Goal: Task Accomplishment & Management: Use online tool/utility

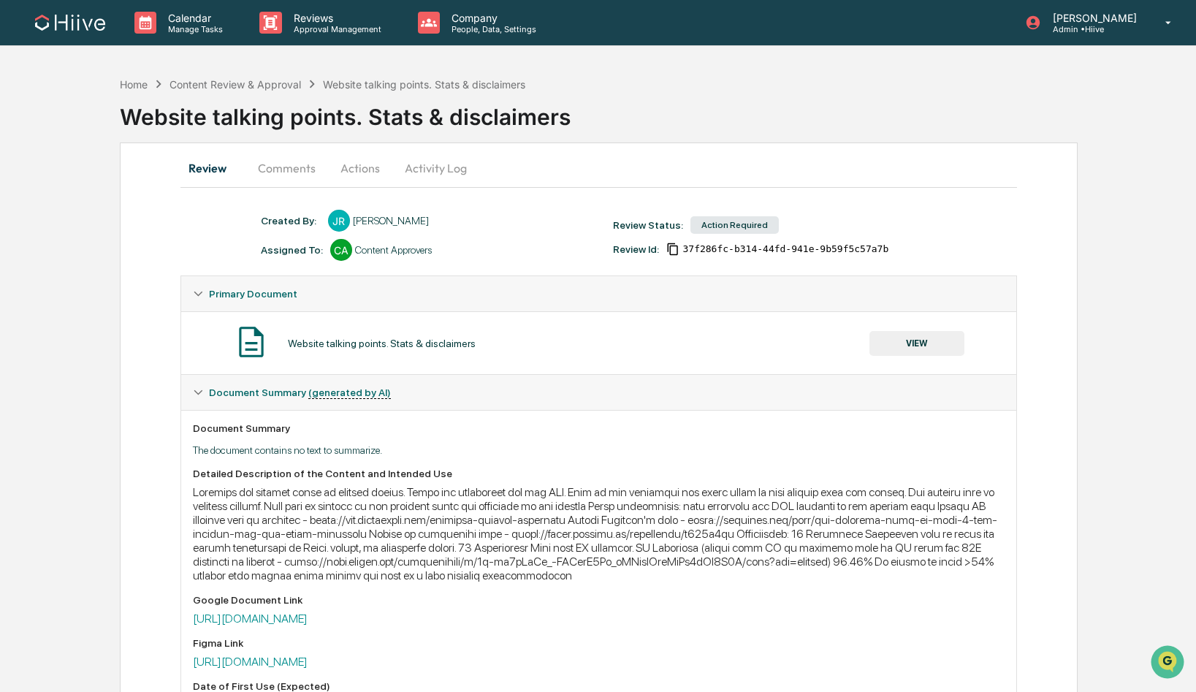
click at [288, 171] on button "Comments" at bounding box center [286, 168] width 81 height 35
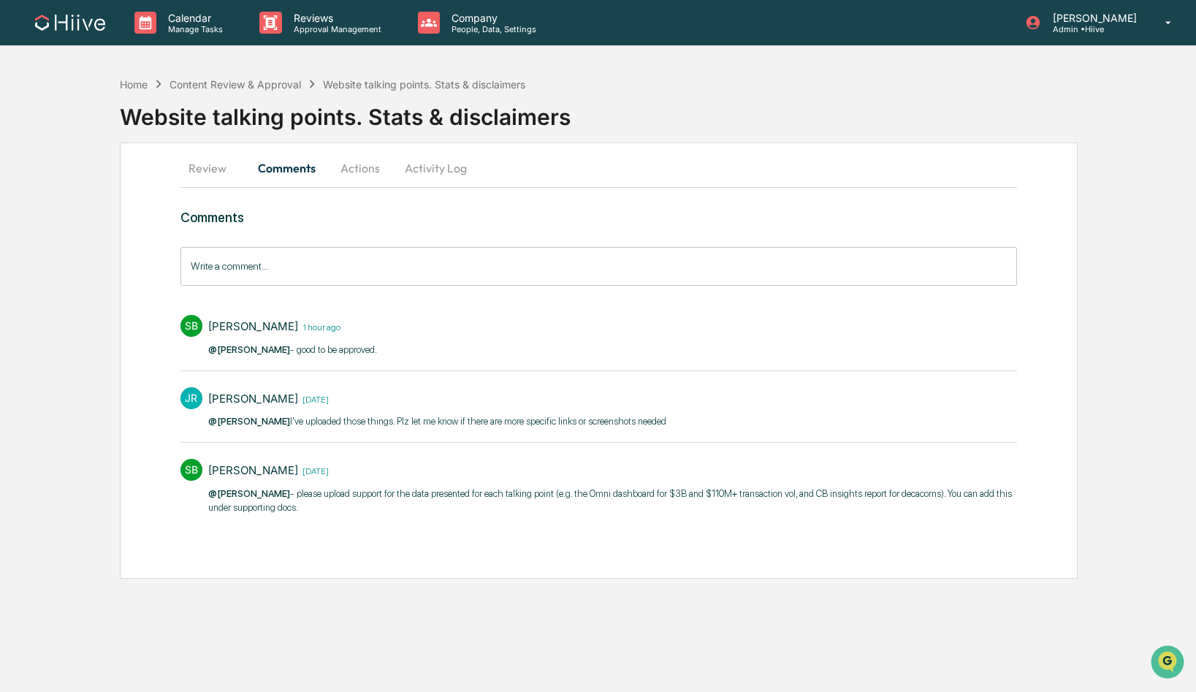
click at [365, 170] on button "Actions" at bounding box center [360, 168] width 66 height 35
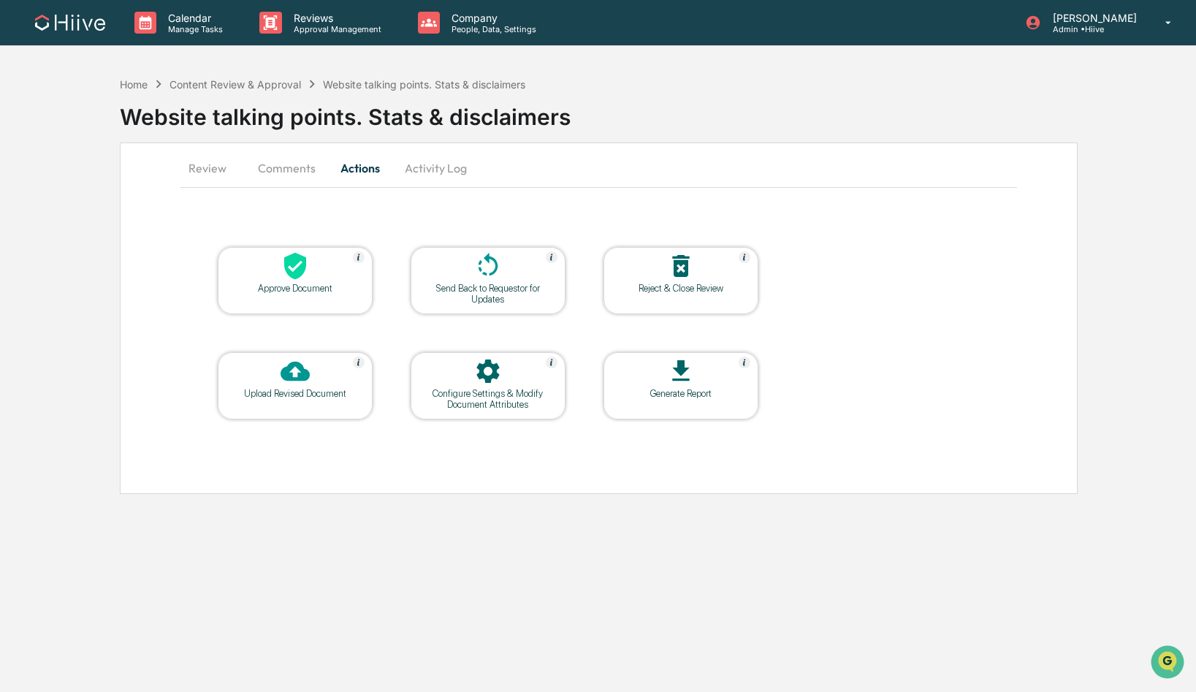
click at [327, 285] on div "Approve Document" at bounding box center [295, 288] width 132 height 11
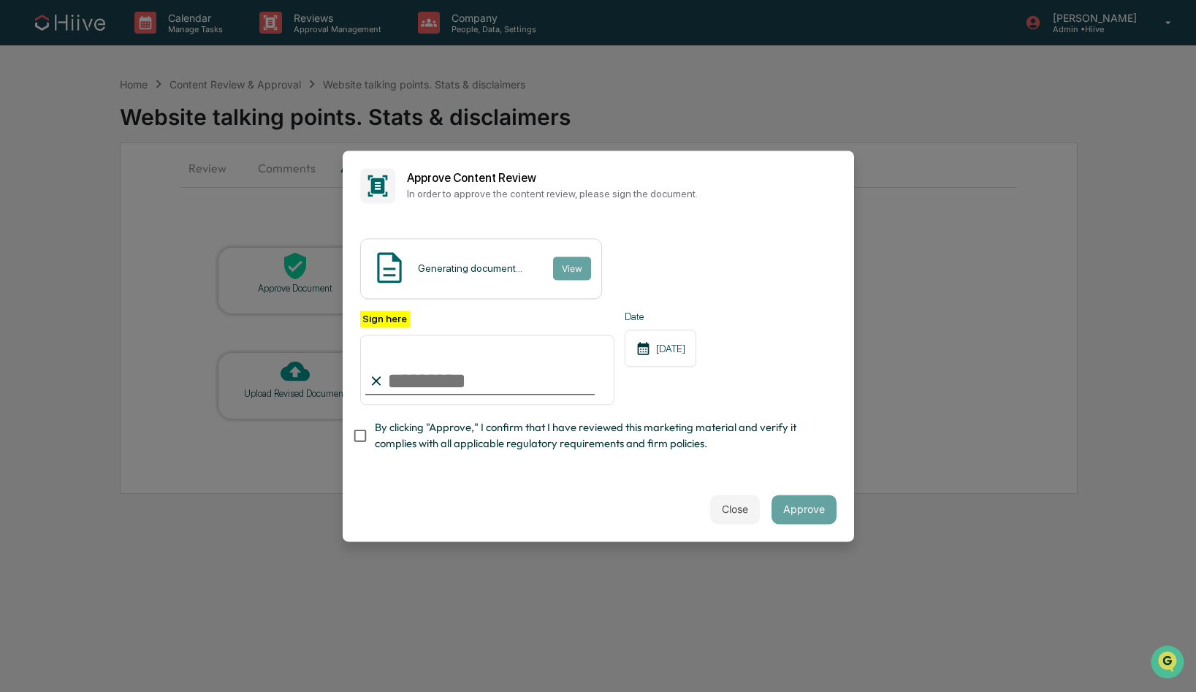
type input "**********"
click at [500, 436] on span "By clicking "Approve," I confirm that I have reviewed this marketing material a…" at bounding box center [600, 436] width 450 height 33
click at [542, 440] on span "By clicking "Approve," I confirm that I have reviewed this marketing material a…" at bounding box center [600, 436] width 450 height 33
click at [805, 506] on button "Approve" at bounding box center [804, 509] width 65 height 29
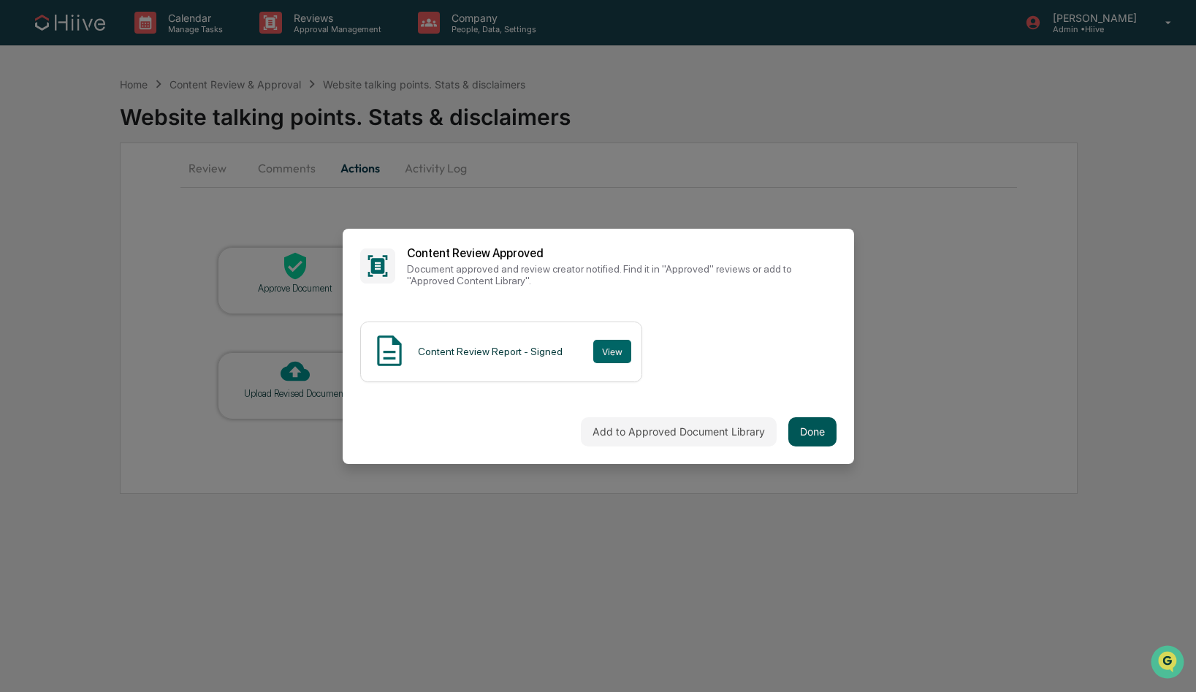
click at [816, 425] on button "Done" at bounding box center [813, 431] width 48 height 29
